Goal: Transaction & Acquisition: Obtain resource

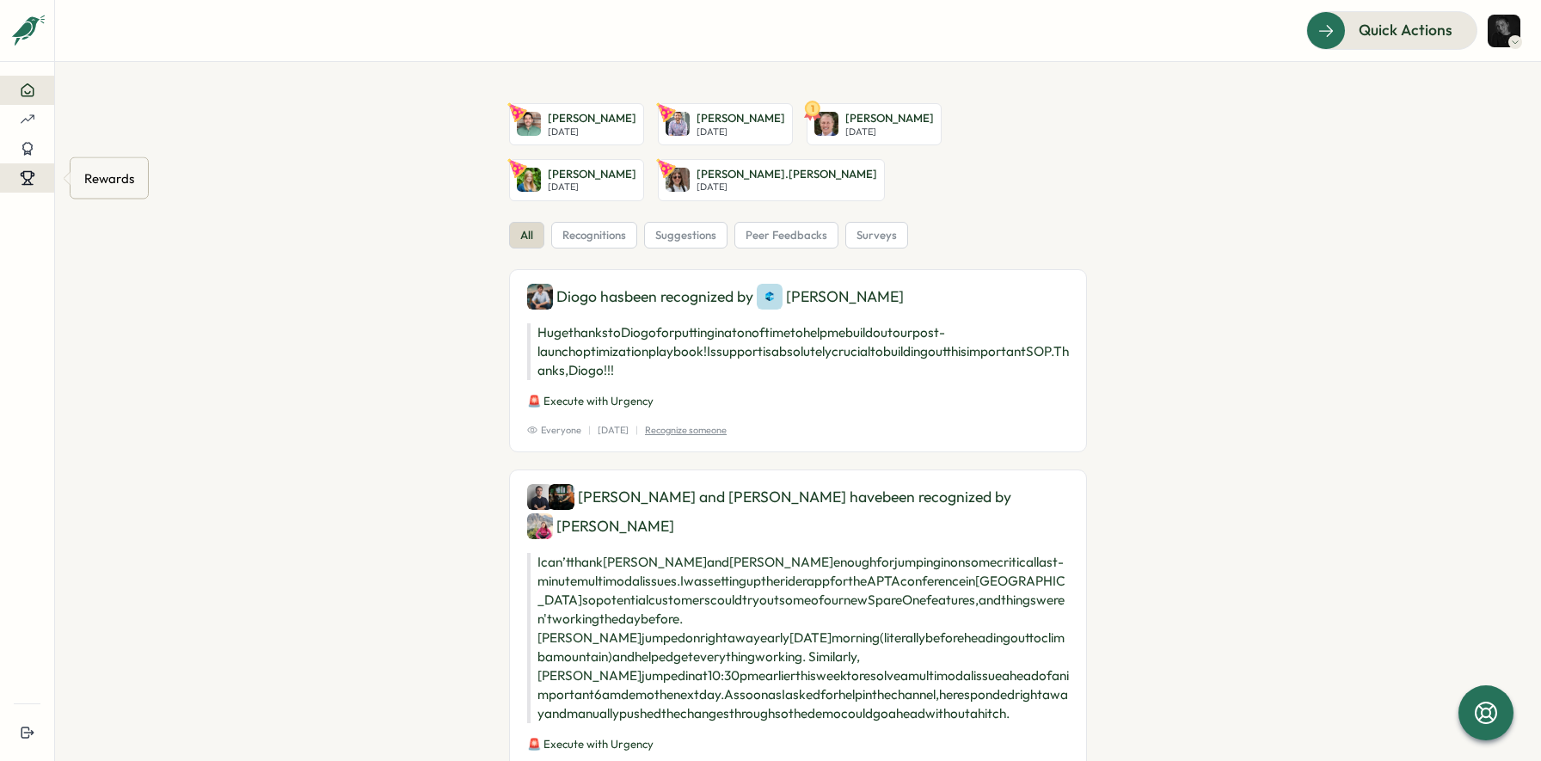
click at [32, 183] on icon at bounding box center [27, 177] width 15 height 15
click at [118, 165] on div "Redeem Rewards" at bounding box center [135, 178] width 116 height 33
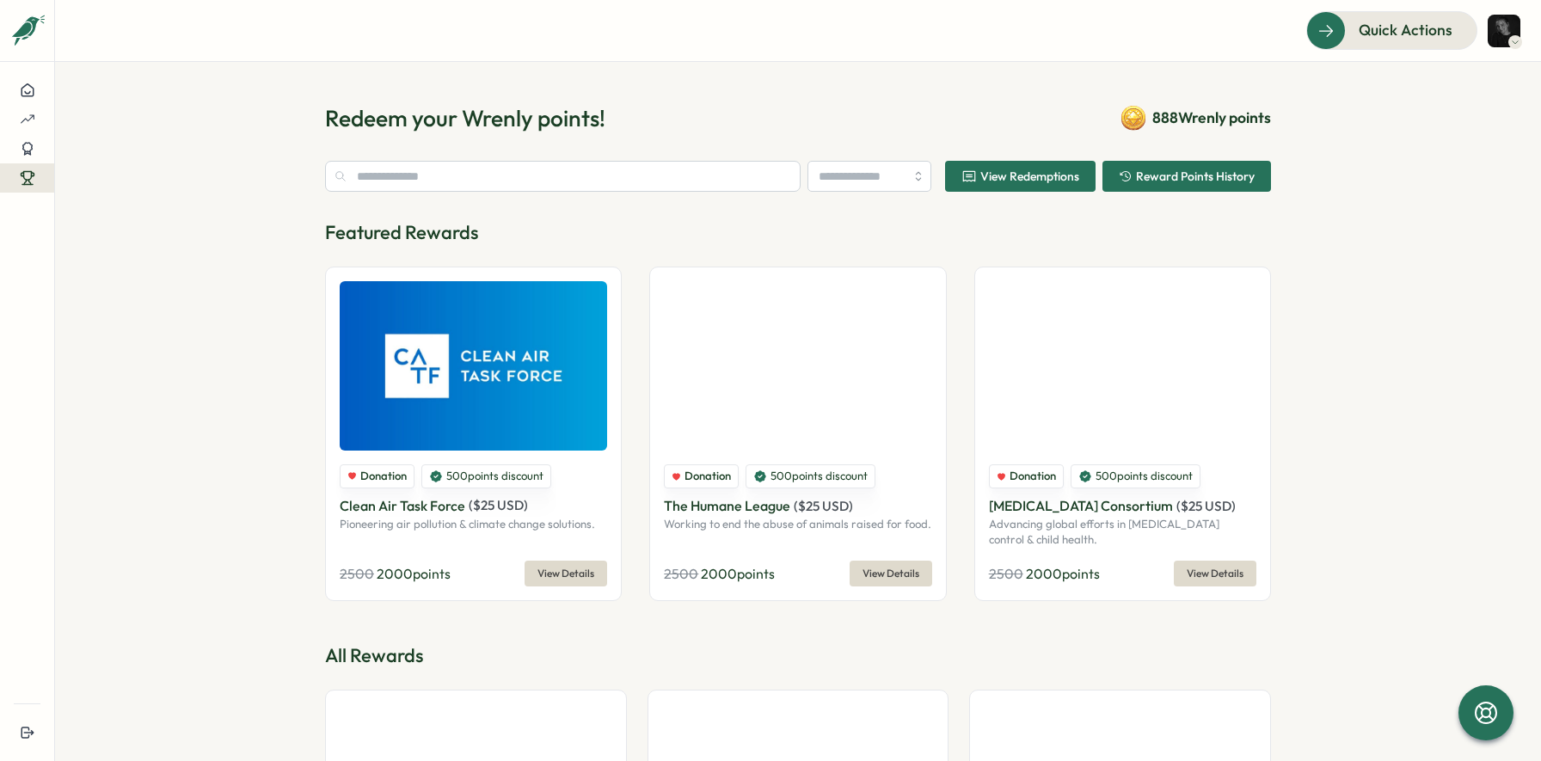
type input "********"
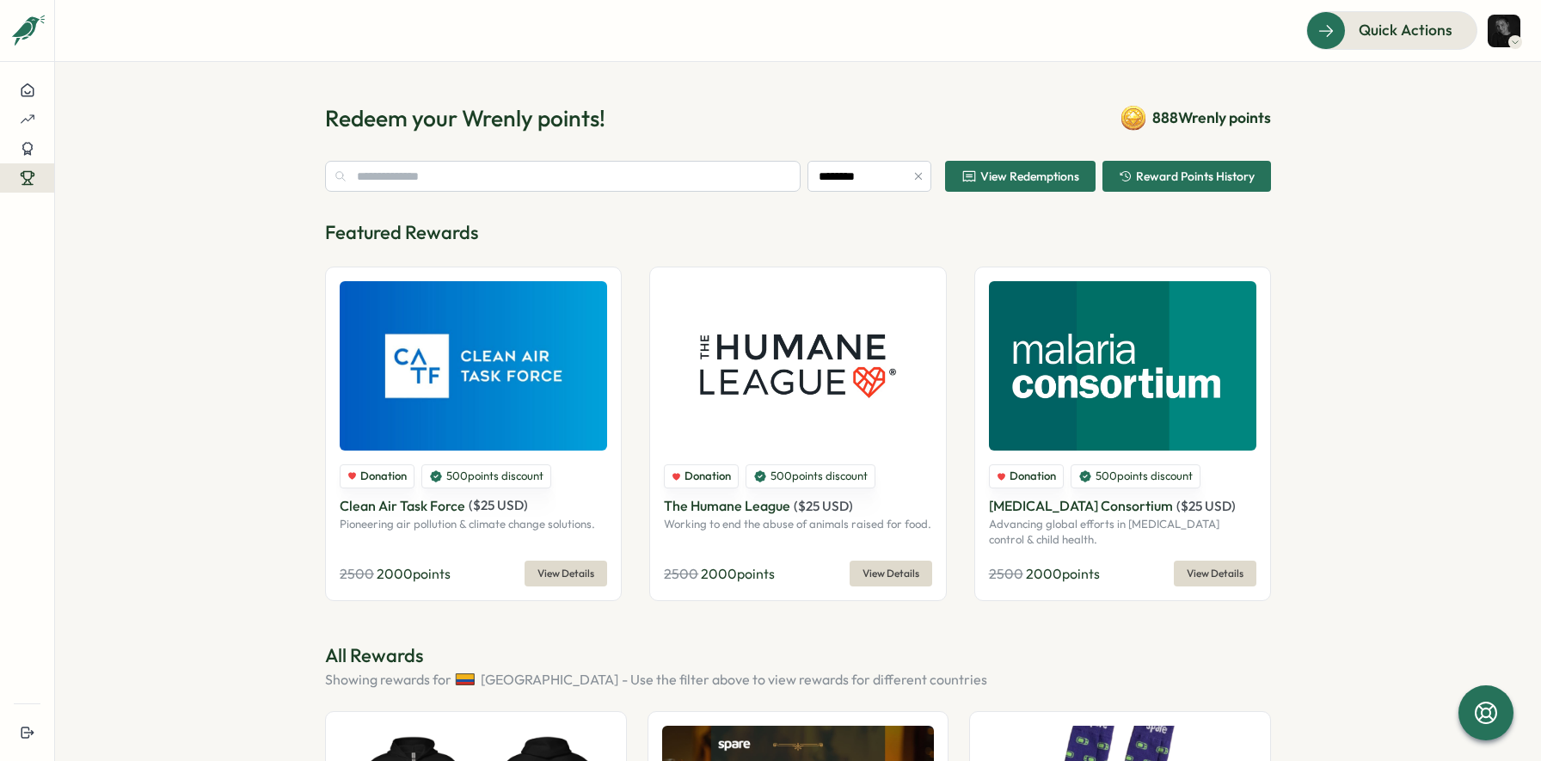
click at [984, 182] on span "View Redemptions" at bounding box center [1029, 176] width 99 height 12
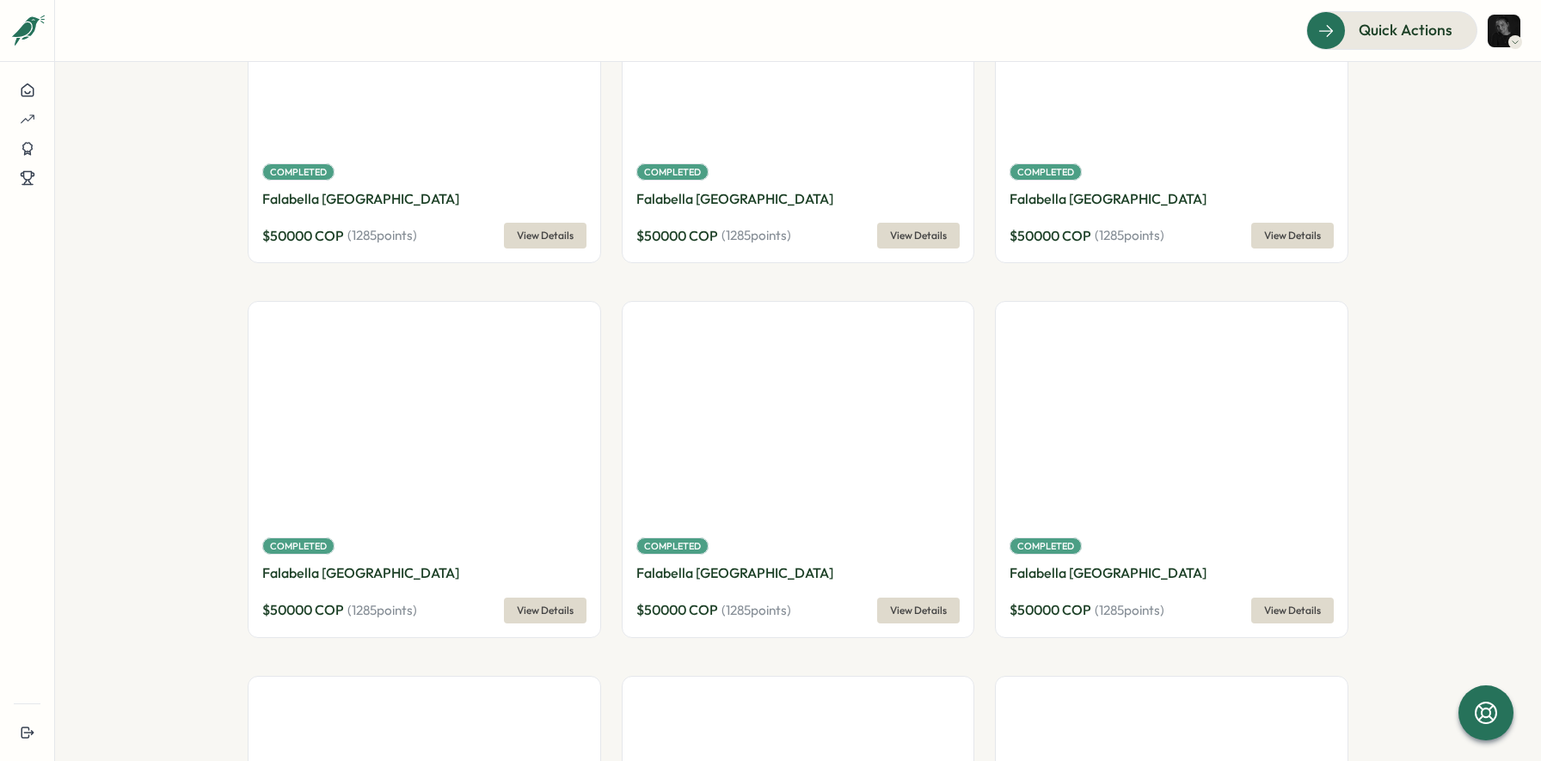
scroll to position [1116, 0]
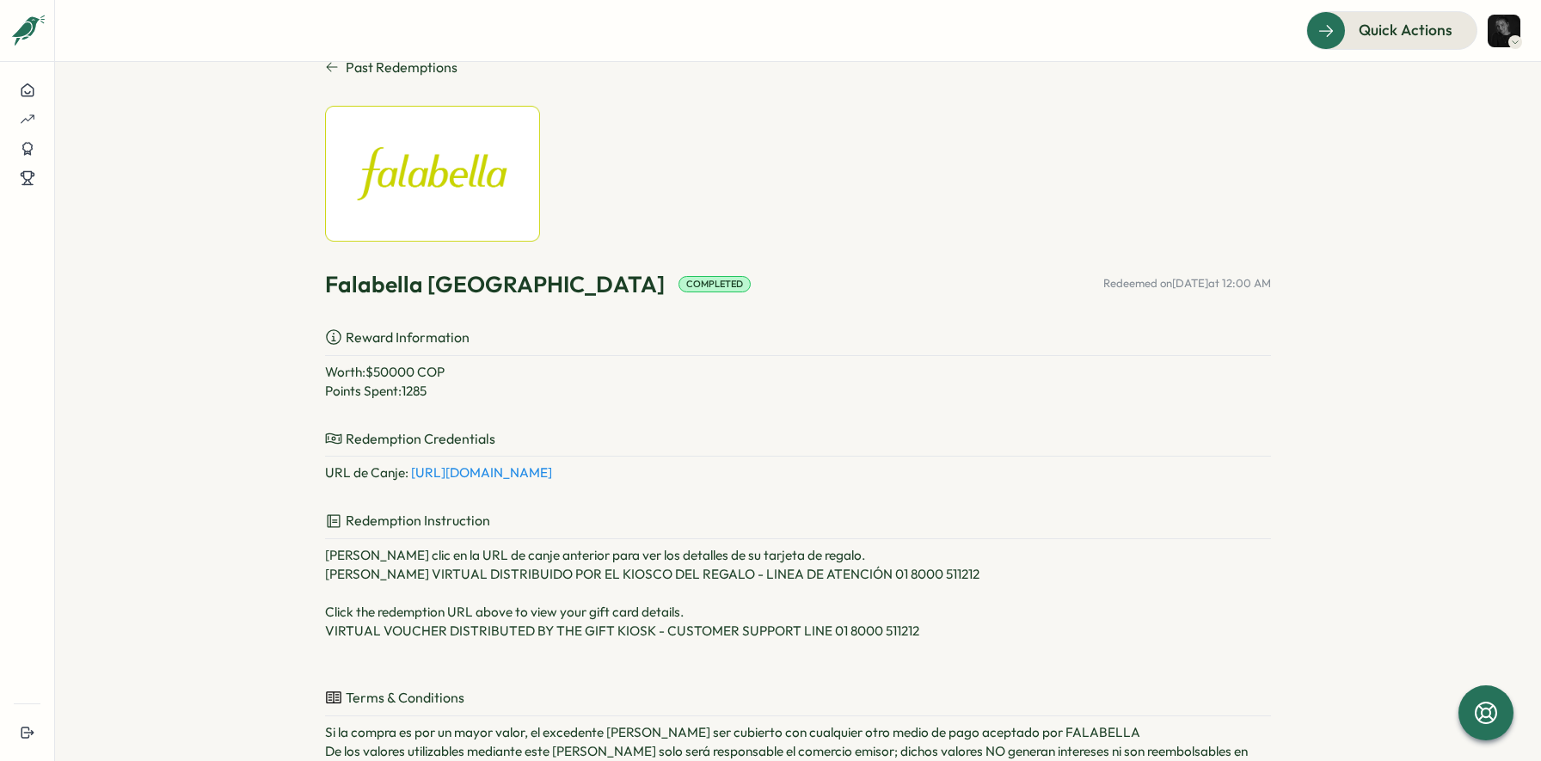
scroll to position [73, 0]
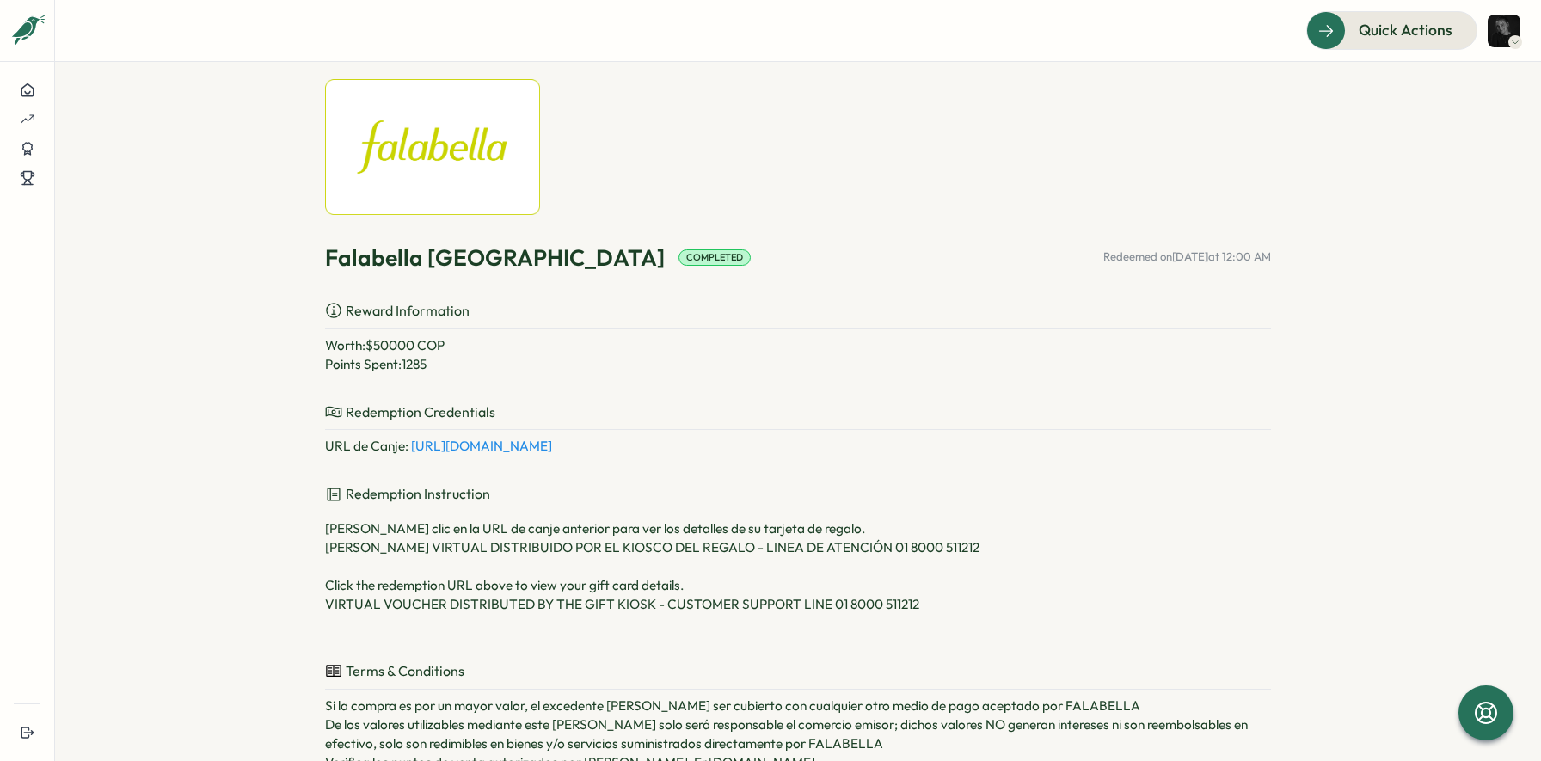
click at [519, 448] on link "https://gift.shopmygiftcards.com/giftcards/preview/key_f39cf546-f739-4a49-a0dc-…" at bounding box center [481, 446] width 141 height 16
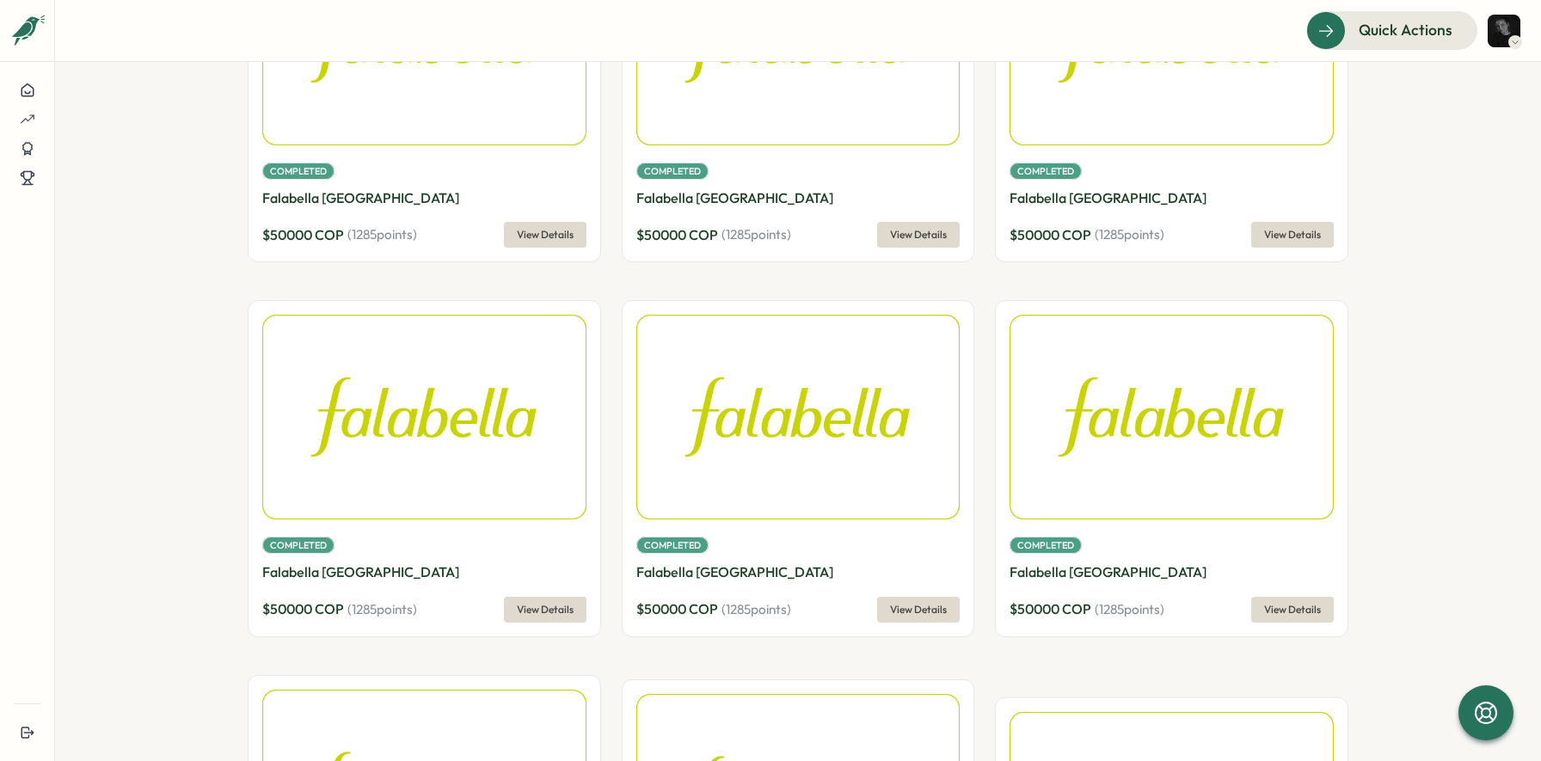
scroll to position [1275, 0]
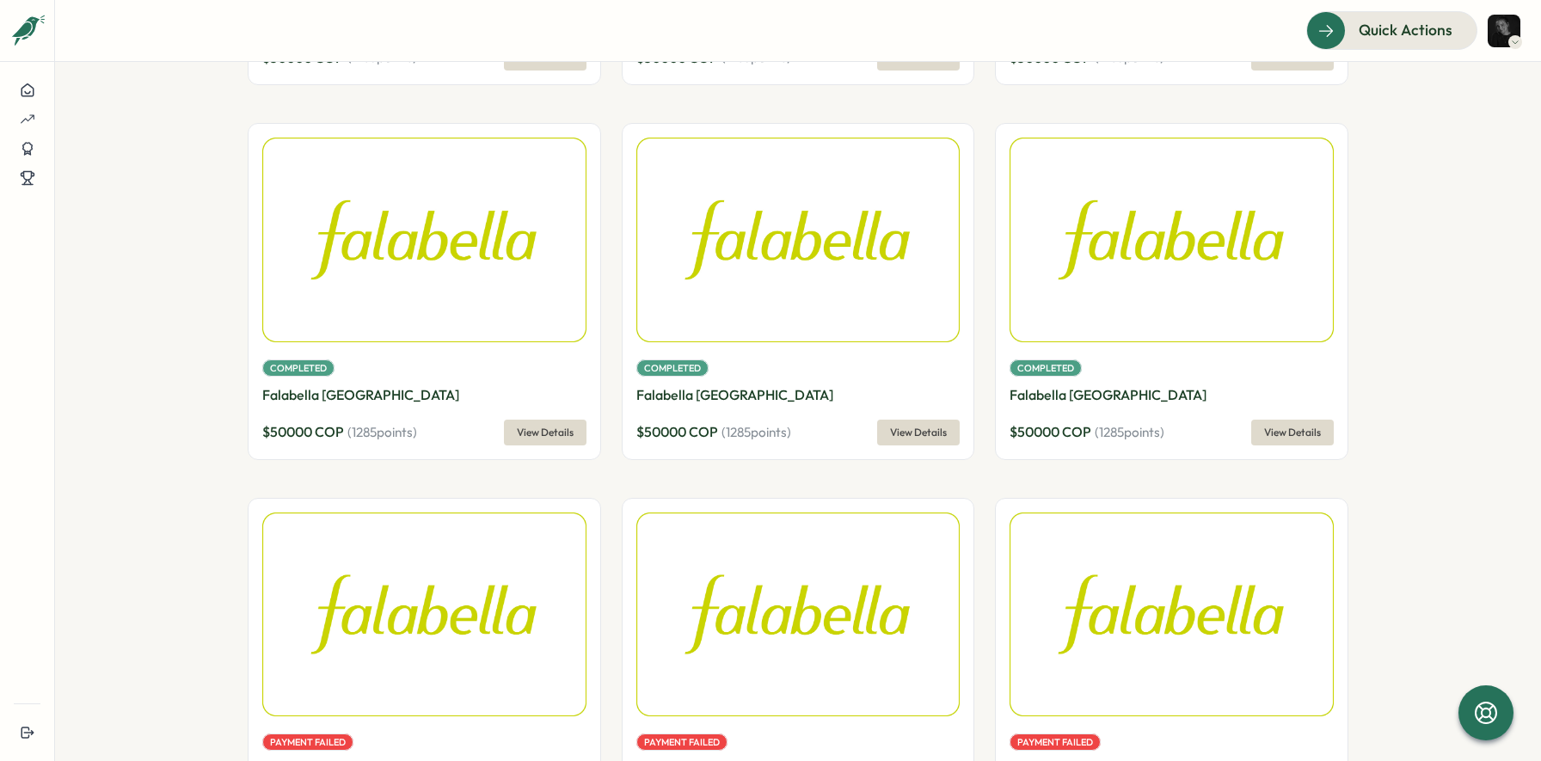
click at [559, 70] on span "View Details" at bounding box center [545, 58] width 57 height 24
click at [937, 70] on span "View Details" at bounding box center [918, 58] width 57 height 24
click at [1264, 70] on span "View Details" at bounding box center [1292, 58] width 57 height 24
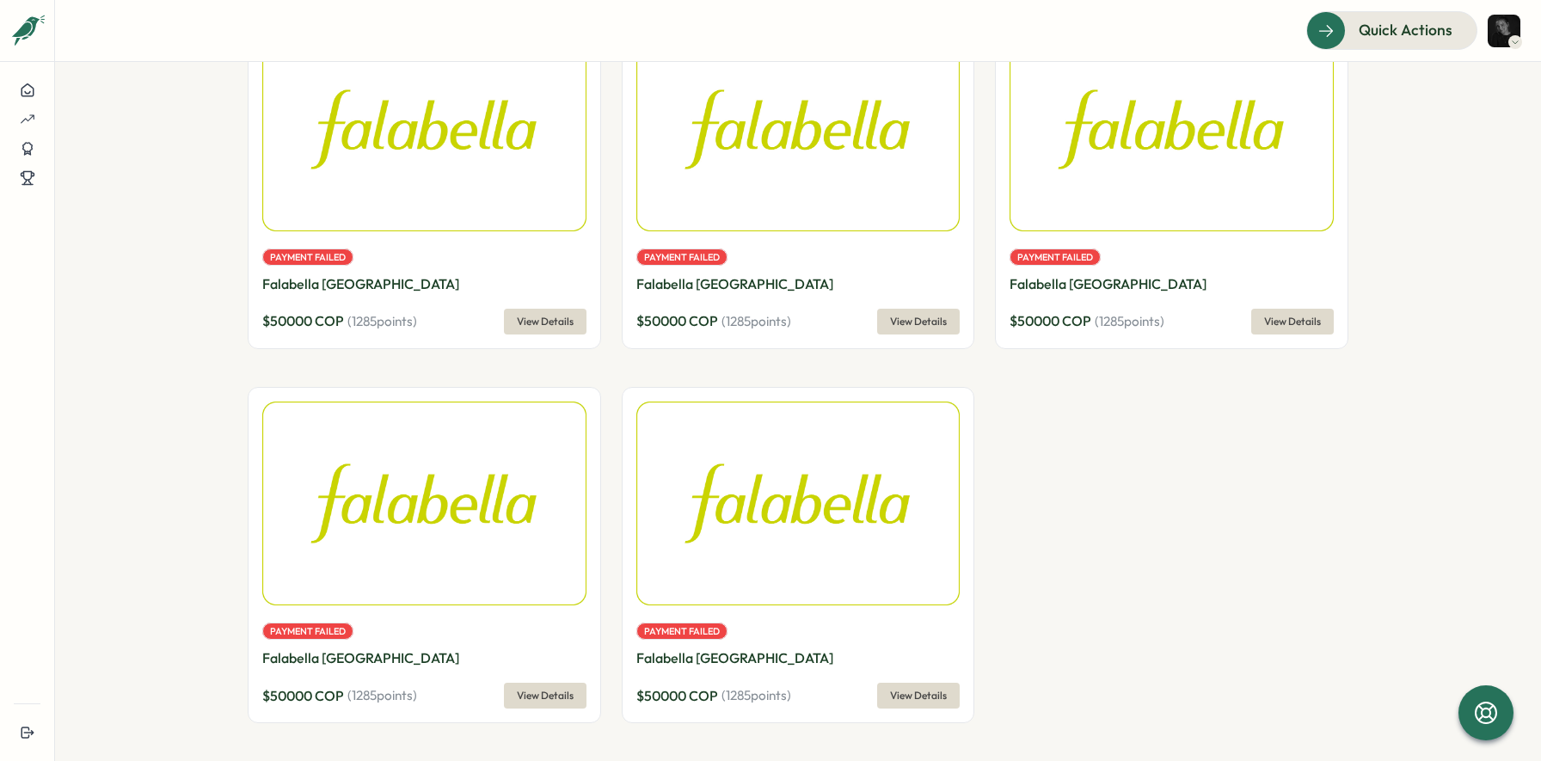
scroll to position [2035, 0]
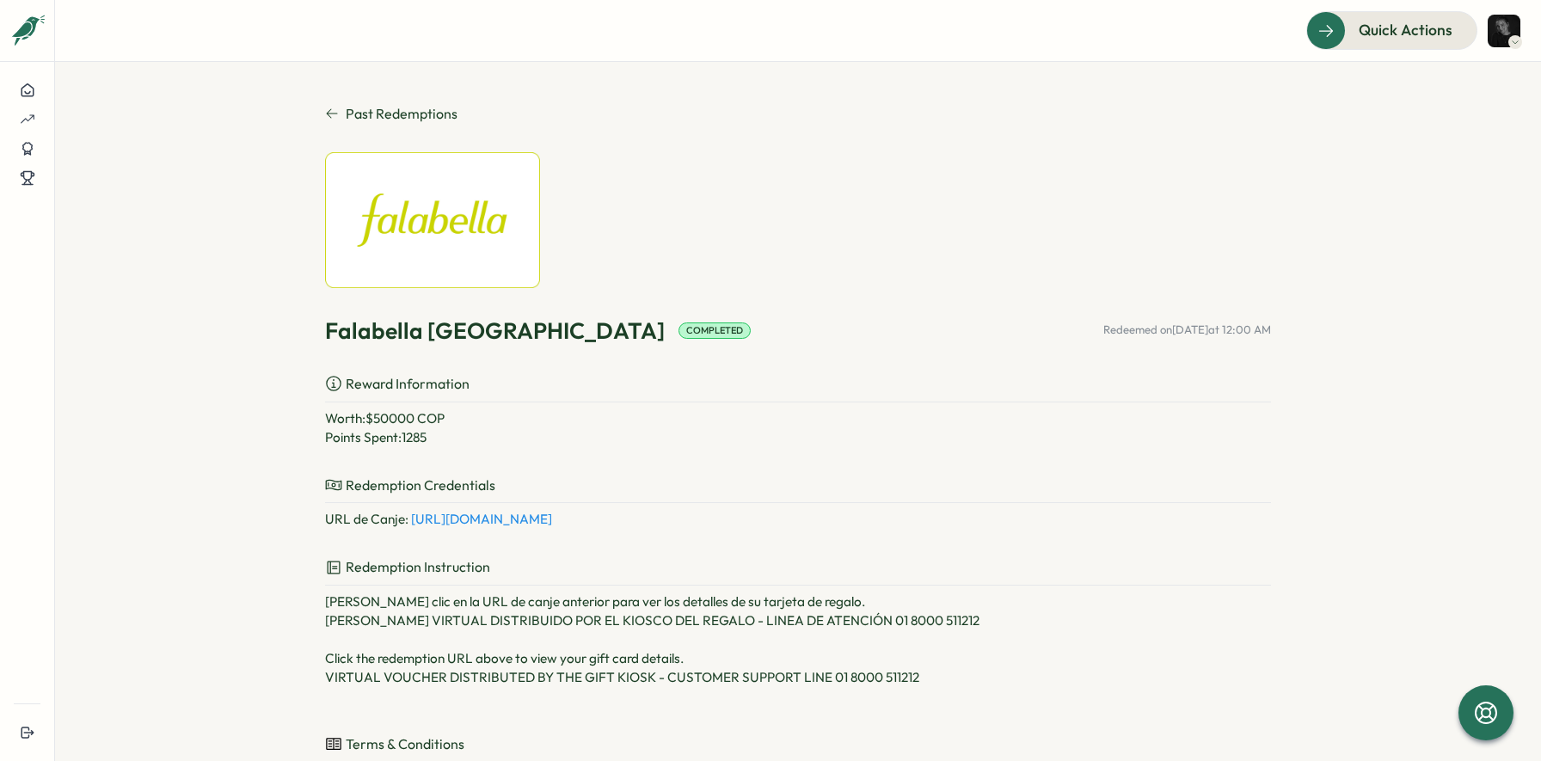
click at [552, 512] on link "https://gift.shopmygiftcards.com/giftcards/preview/key_4444bbeb-c7ea-400f-aecf-…" at bounding box center [481, 519] width 141 height 16
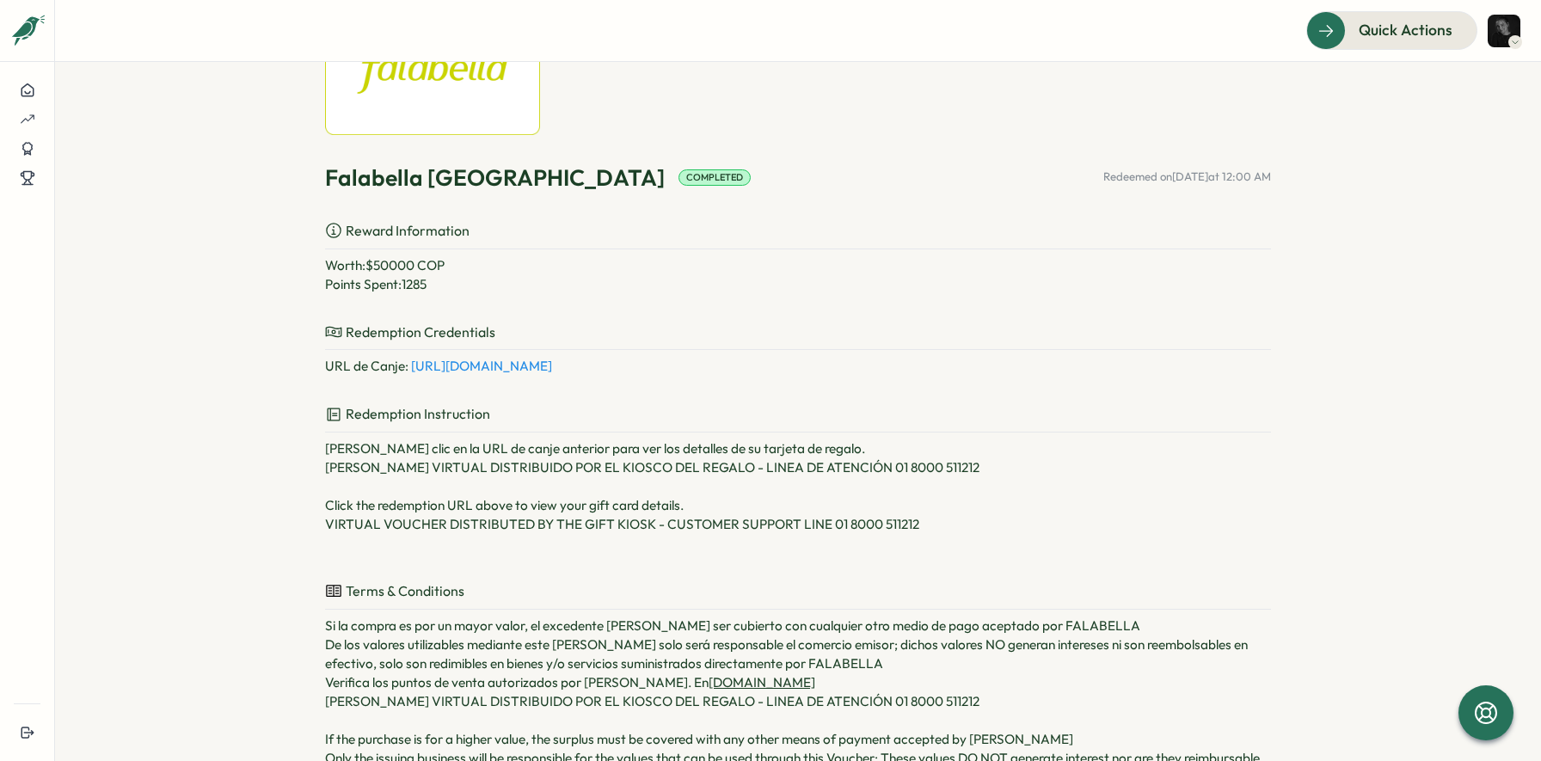
scroll to position [162, 0]
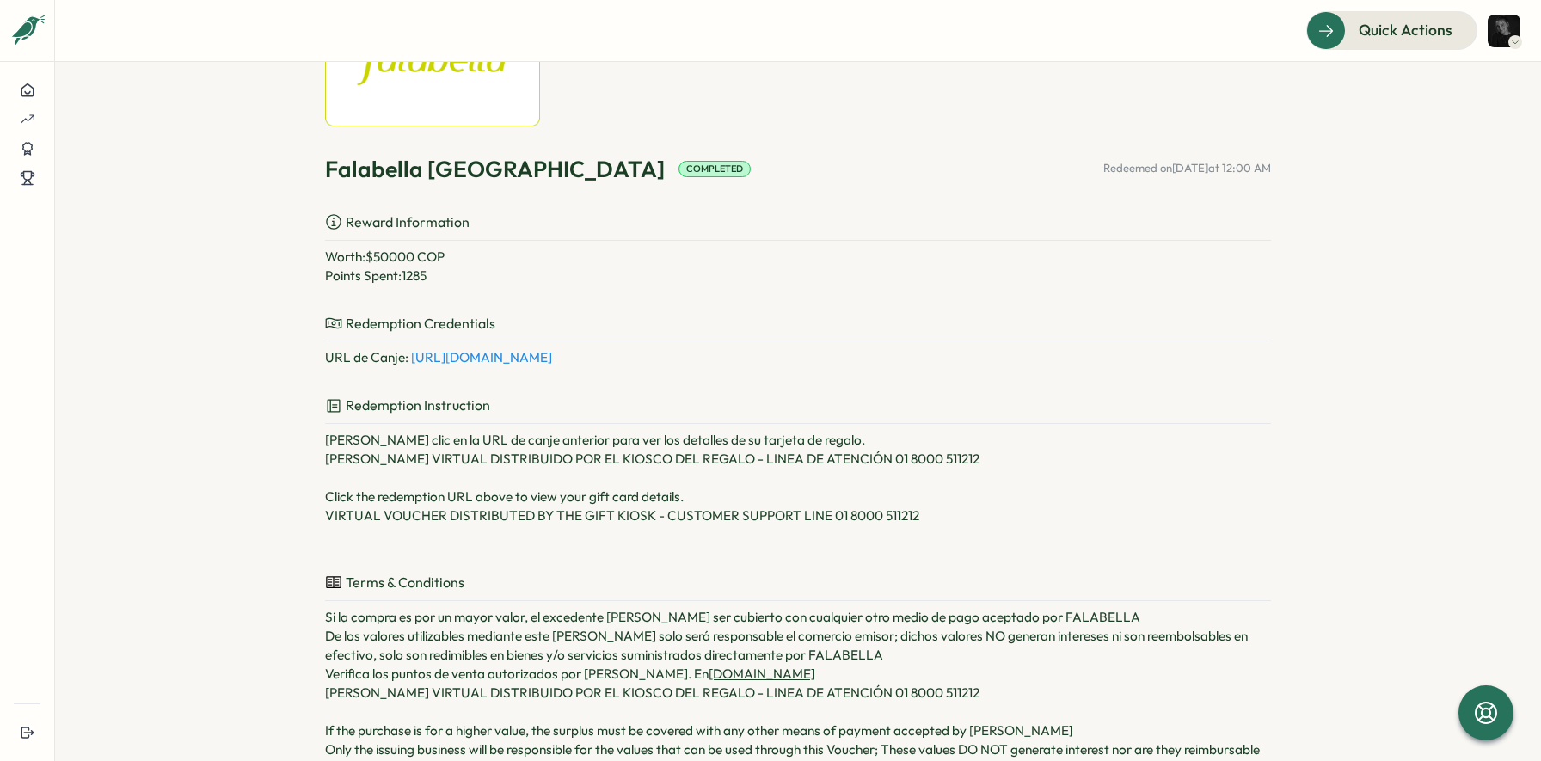
click at [552, 354] on link "https://gift.shopmygiftcards.com/giftcards/preview/key_1b98e8ec-603c-44a6-814c-…" at bounding box center [481, 357] width 141 height 16
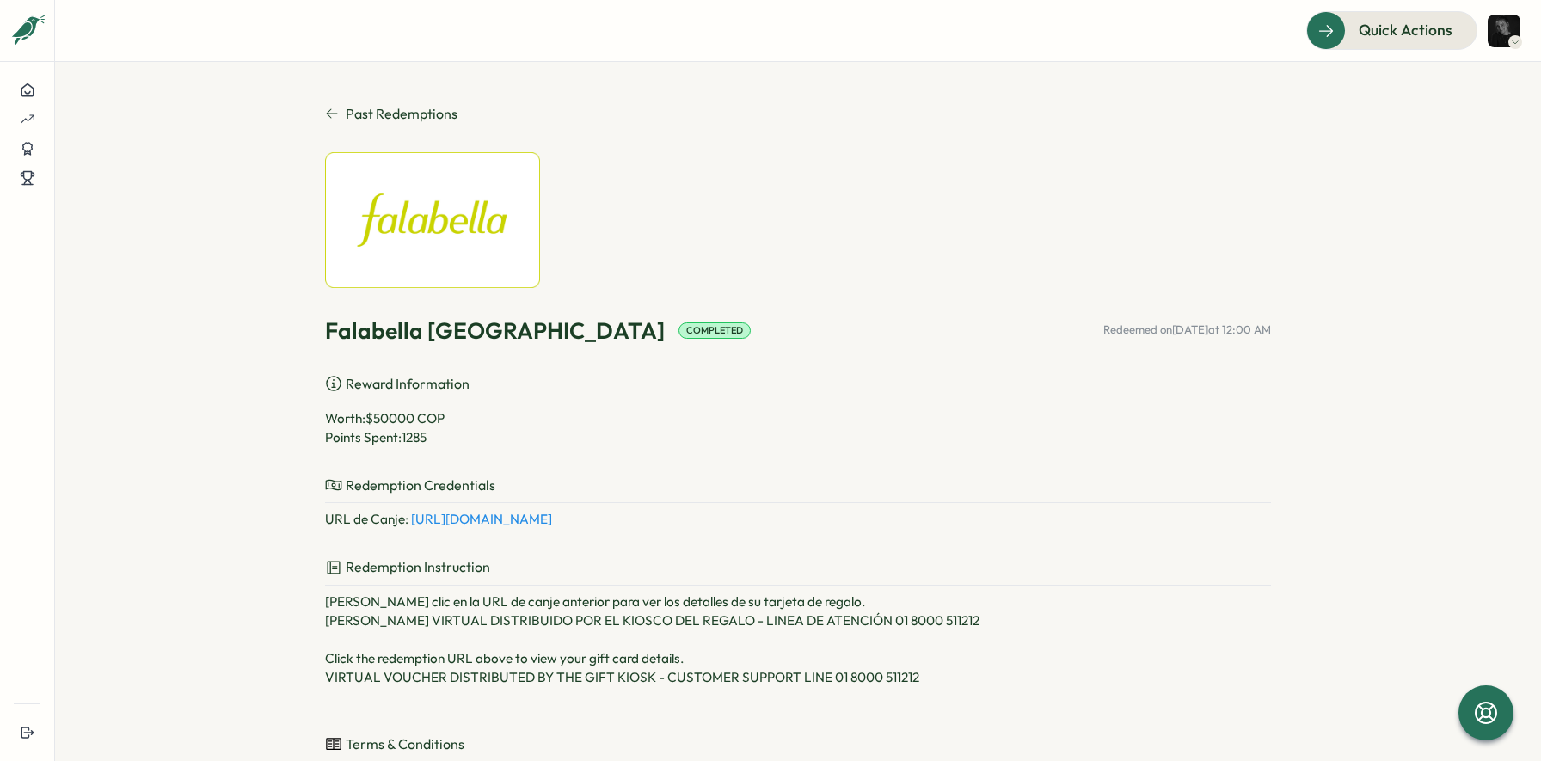
click at [552, 524] on link "https://gift.shopmygiftcards.com/giftcards/preview/key_a3cd8b33-7a17-442c-9e29-…" at bounding box center [481, 519] width 141 height 16
click at [671, 505] on div "Redemption Credentials URL de Canje : [URL][DOMAIN_NAME]" at bounding box center [798, 502] width 946 height 55
click at [552, 517] on link "[URL][DOMAIN_NAME]" at bounding box center [481, 519] width 141 height 16
click at [552, 522] on link "https://gift.shopmygiftcards.com/giftcards/preview/key_99790267-68fe-4fef-80c5-…" at bounding box center [481, 519] width 141 height 16
click at [552, 518] on link "[URL][DOMAIN_NAME]" at bounding box center [481, 519] width 141 height 16
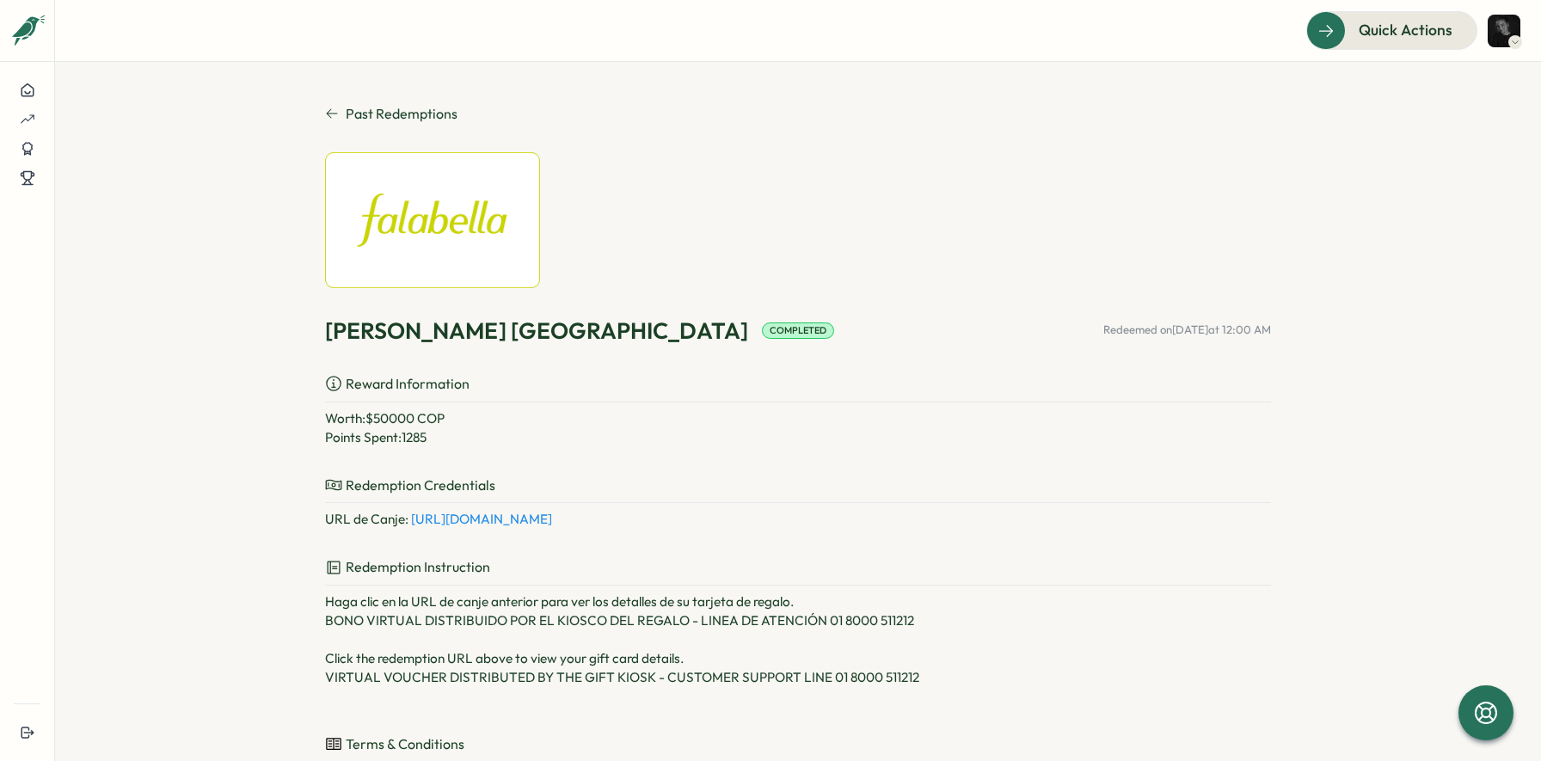
click at [552, 517] on link "https://gift.shopmygiftcards.com/giftcards/preview/key_201643e7-0437-444d-abb1-…" at bounding box center [481, 519] width 141 height 16
